Goal: Task Accomplishment & Management: Manage account settings

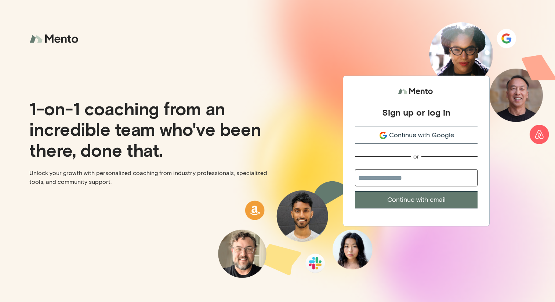
click at [408, 139] on span "Continue with Google" at bounding box center [421, 135] width 65 height 10
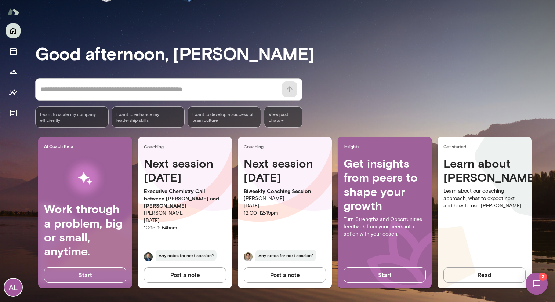
scroll to position [29, 0]
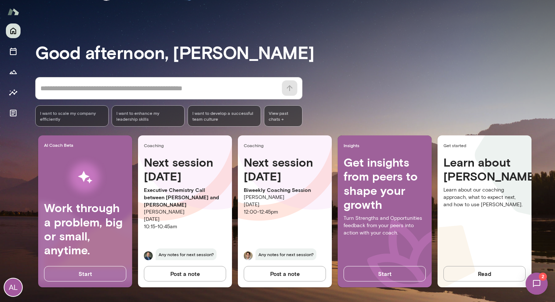
click at [255, 146] on span "Coaching" at bounding box center [286, 145] width 85 height 6
click at [258, 164] on h4 "Next session in 7 days" at bounding box center [285, 169] width 82 height 28
click at [258, 194] on p "Vijay Rajendran" at bounding box center [285, 197] width 82 height 7
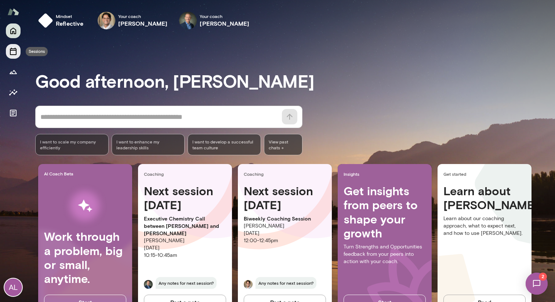
click at [12, 54] on icon "Sessions" at bounding box center [13, 51] width 9 height 9
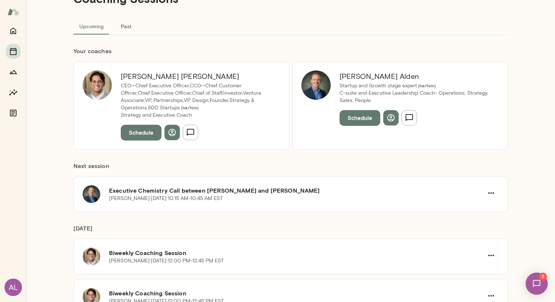
scroll to position [34, 0]
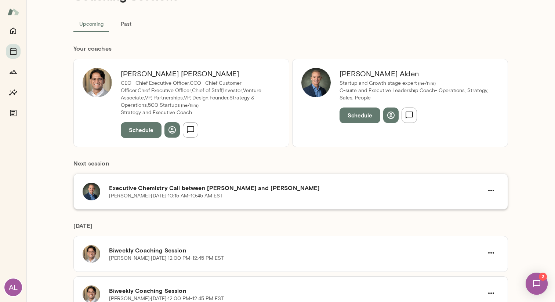
click at [197, 186] on h6 "Executive Chemistry Call between Michael Alden and Alexandre Lin" at bounding box center [296, 187] width 374 height 9
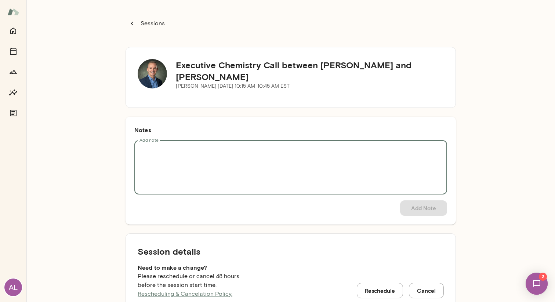
click at [199, 162] on textarea "Add note" at bounding box center [290, 167] width 302 height 42
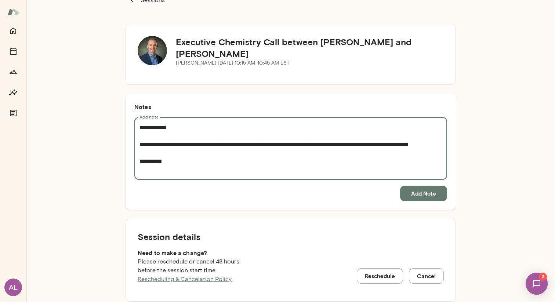
type textarea "**********"
click at [418, 192] on button "Add Note" at bounding box center [423, 193] width 47 height 15
